Goal: Information Seeking & Learning: Learn about a topic

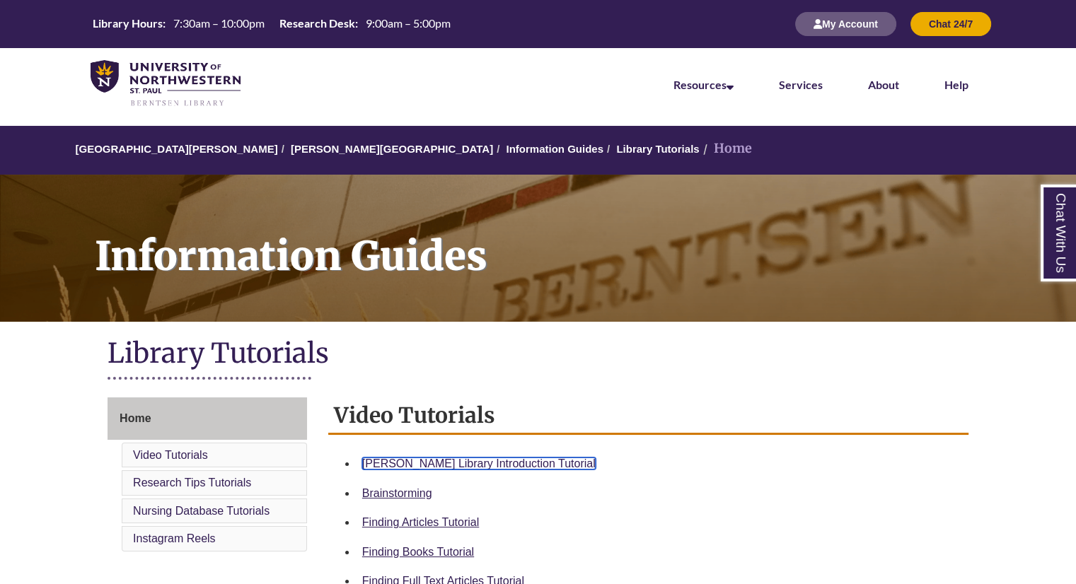
click at [504, 465] on link "Berntsen Library Introduction Tutorial" at bounding box center [478, 464] width 233 height 12
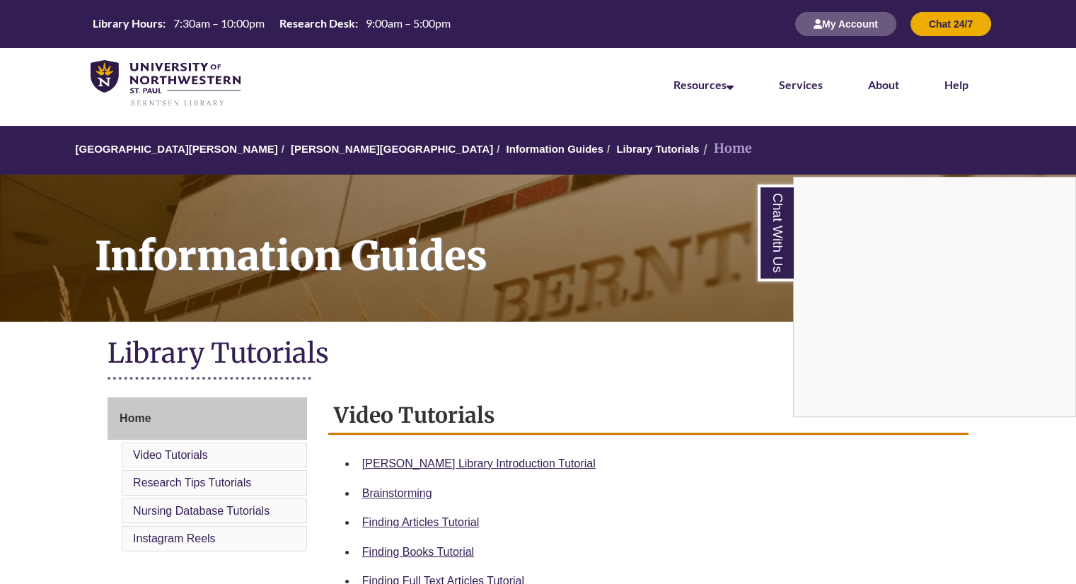
click at [418, 464] on div "Chat With Us" at bounding box center [538, 292] width 1076 height 584
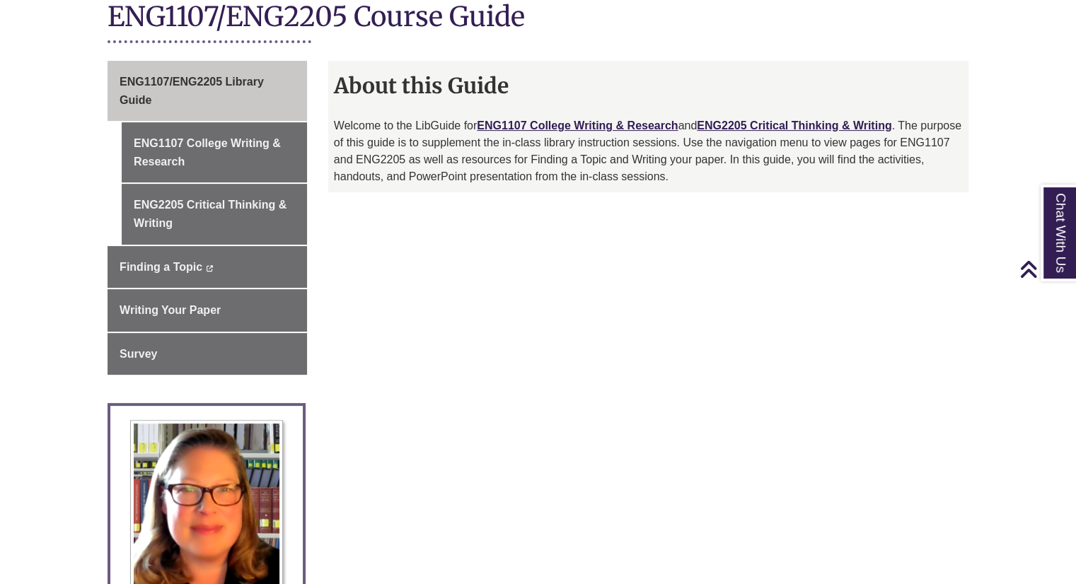
scroll to position [338, 0]
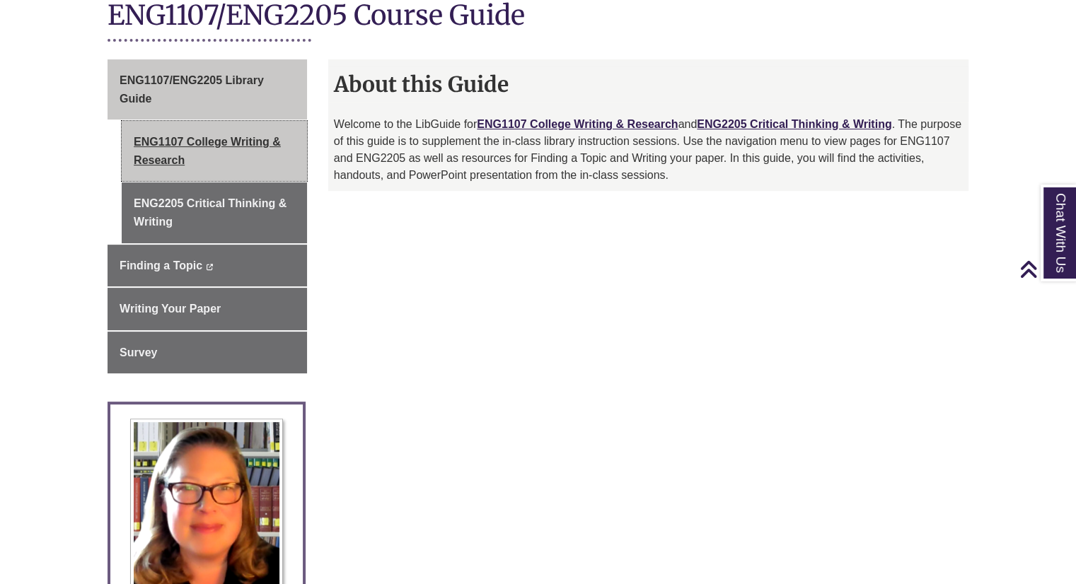
click at [229, 137] on link "ENG1107 College Writing & Research" at bounding box center [214, 151] width 185 height 60
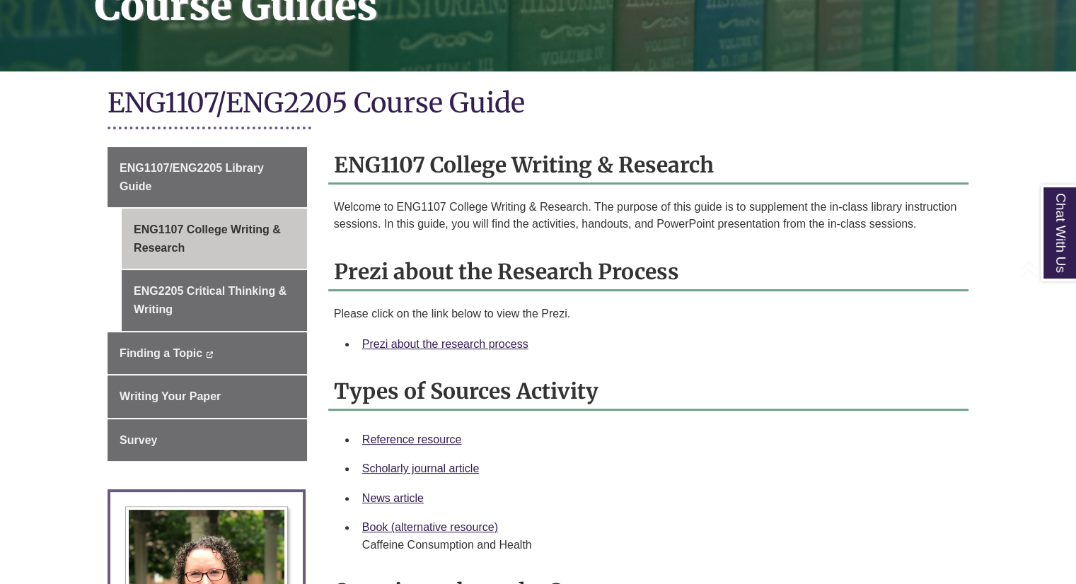
scroll to position [267, 0]
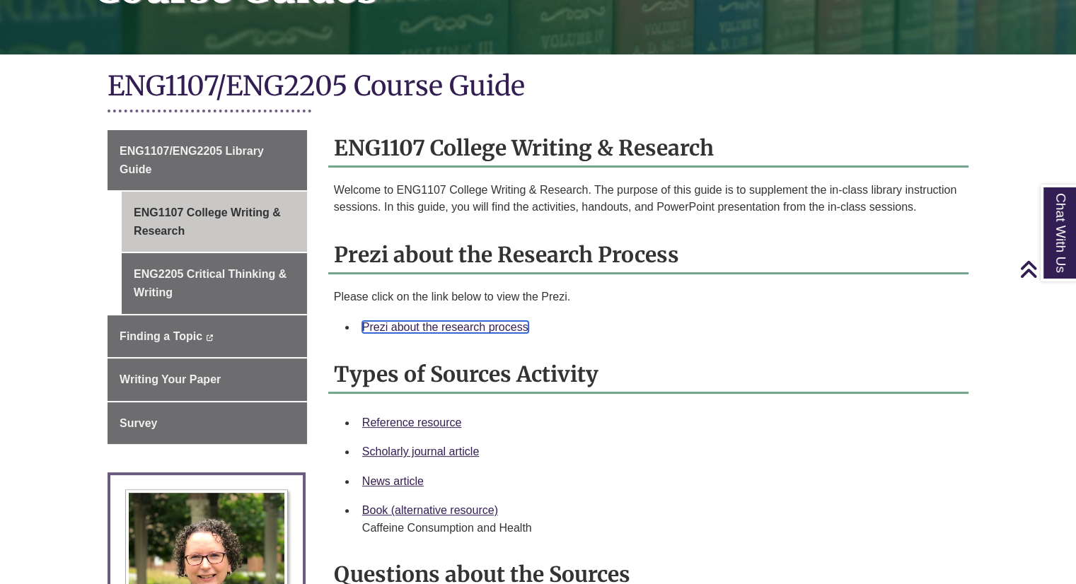
click at [467, 327] on link "Prezi about the research process" at bounding box center [445, 327] width 166 height 12
